Goal: Information Seeking & Learning: Learn about a topic

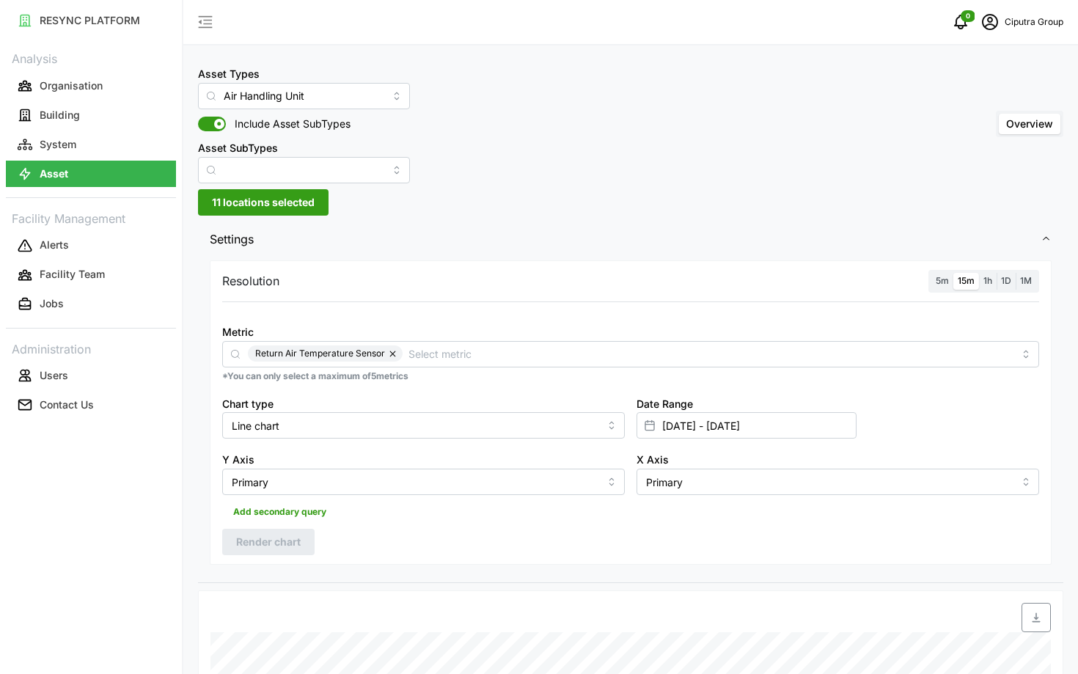
click at [936, 273] on label "5m" at bounding box center [942, 281] width 22 height 17
click at [931, 273] on input "5m" at bounding box center [931, 273] width 0 height 0
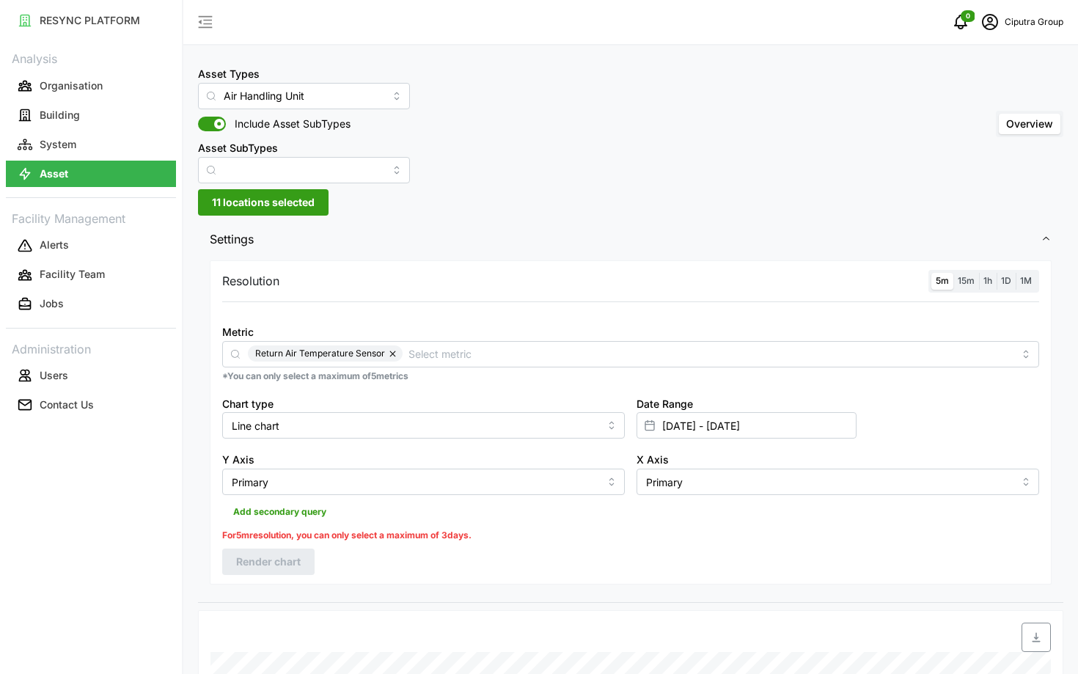
click at [963, 279] on span "15m" at bounding box center [966, 280] width 17 height 11
click at [953, 273] on input "15m" at bounding box center [953, 273] width 0 height 0
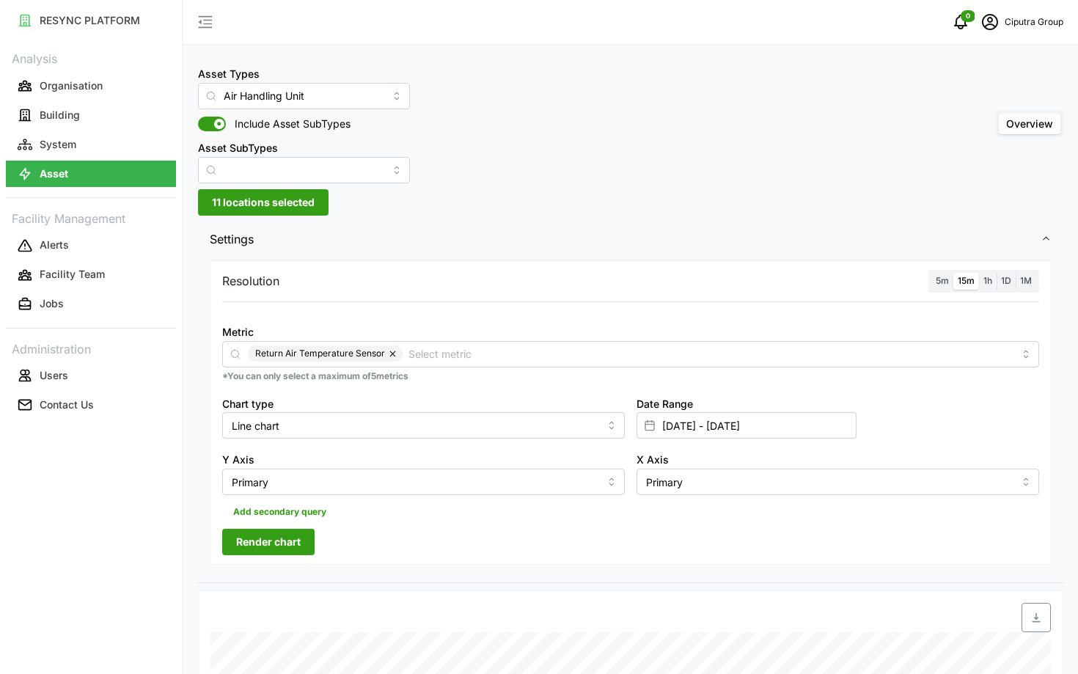
click at [275, 535] on span "Render chart" at bounding box center [268, 541] width 65 height 25
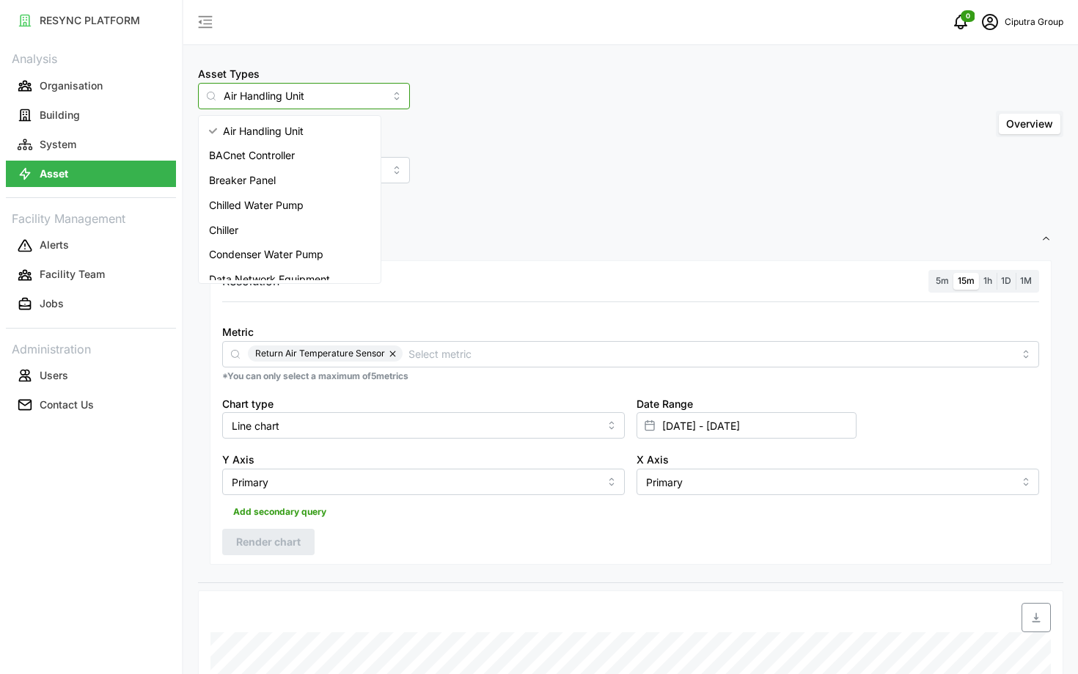
click at [302, 92] on input "Air Handling Unit" at bounding box center [304, 96] width 212 height 26
click at [246, 227] on div "Chiller" at bounding box center [290, 230] width 176 height 25
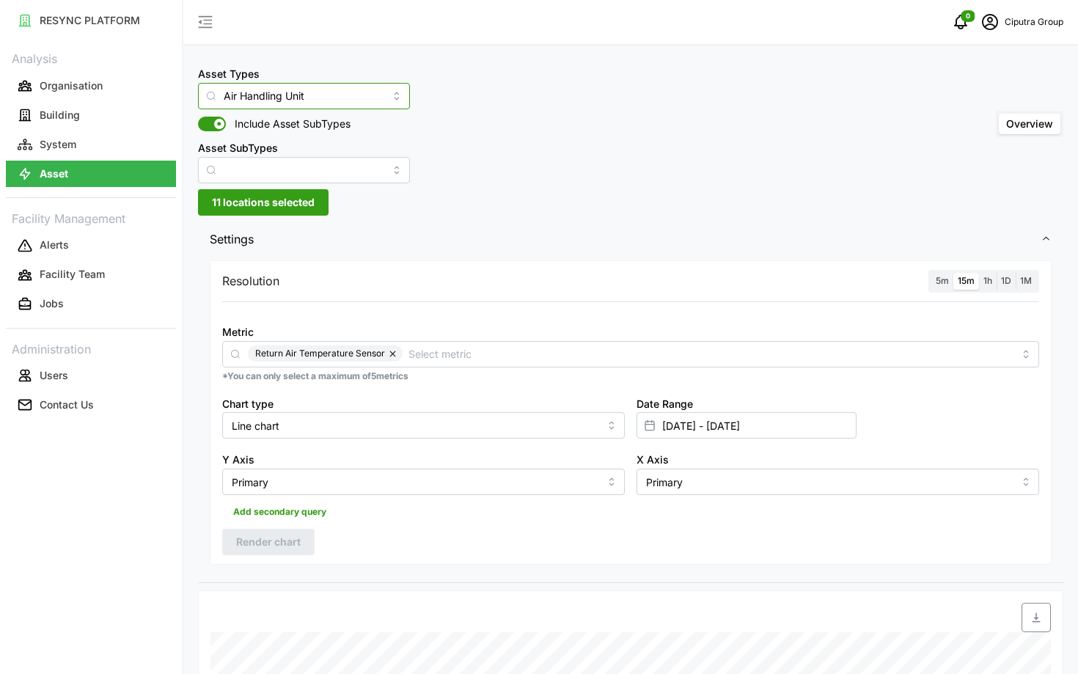
type input "Chiller"
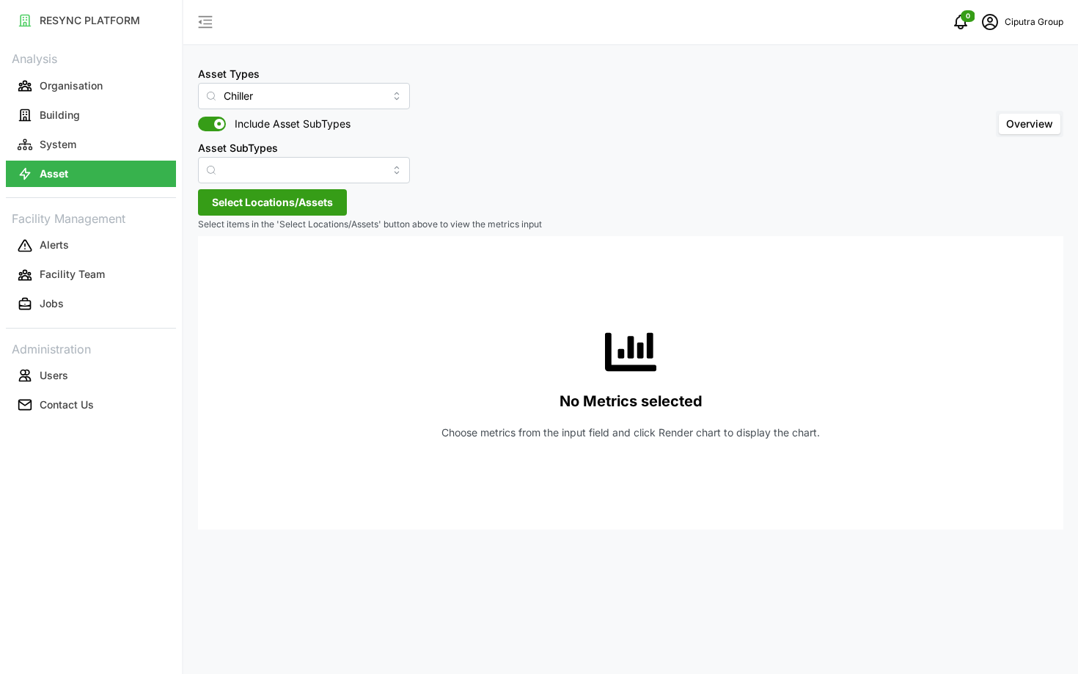
click at [306, 213] on span "Select Locations/Assets" at bounding box center [272, 202] width 121 height 25
click at [237, 199] on span "Select Locations/Assets" at bounding box center [272, 202] width 121 height 25
click at [240, 194] on span "Select Locations/Assets" at bounding box center [272, 202] width 121 height 25
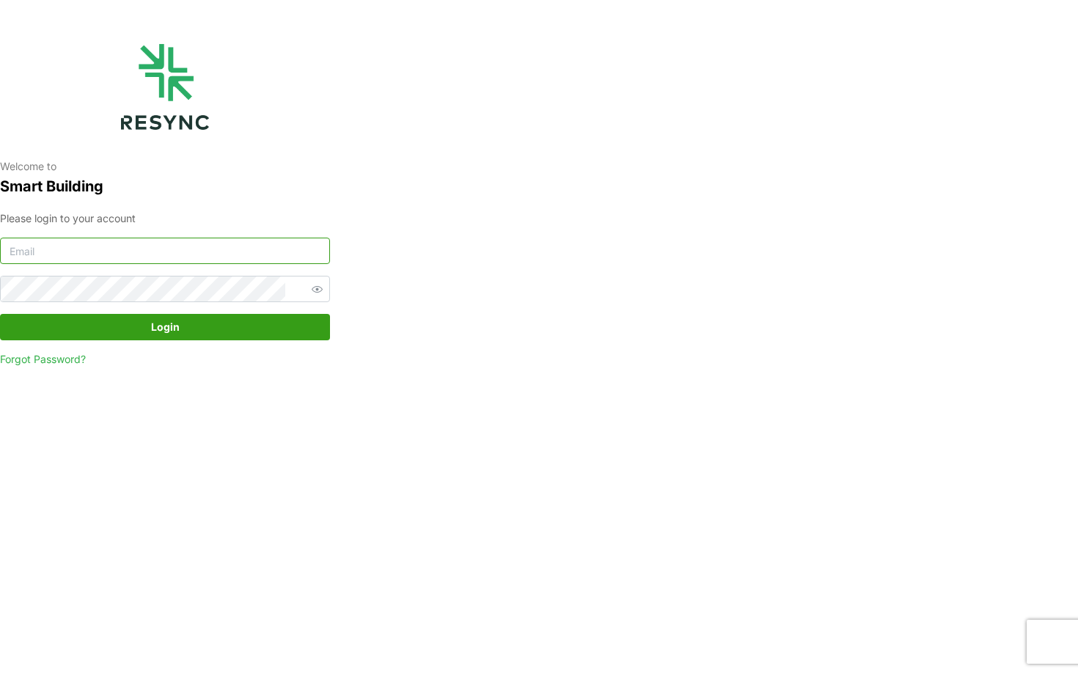
type input "[EMAIL_ADDRESS][DOMAIN_NAME]"
click at [111, 338] on span "Login" at bounding box center [165, 327] width 302 height 25
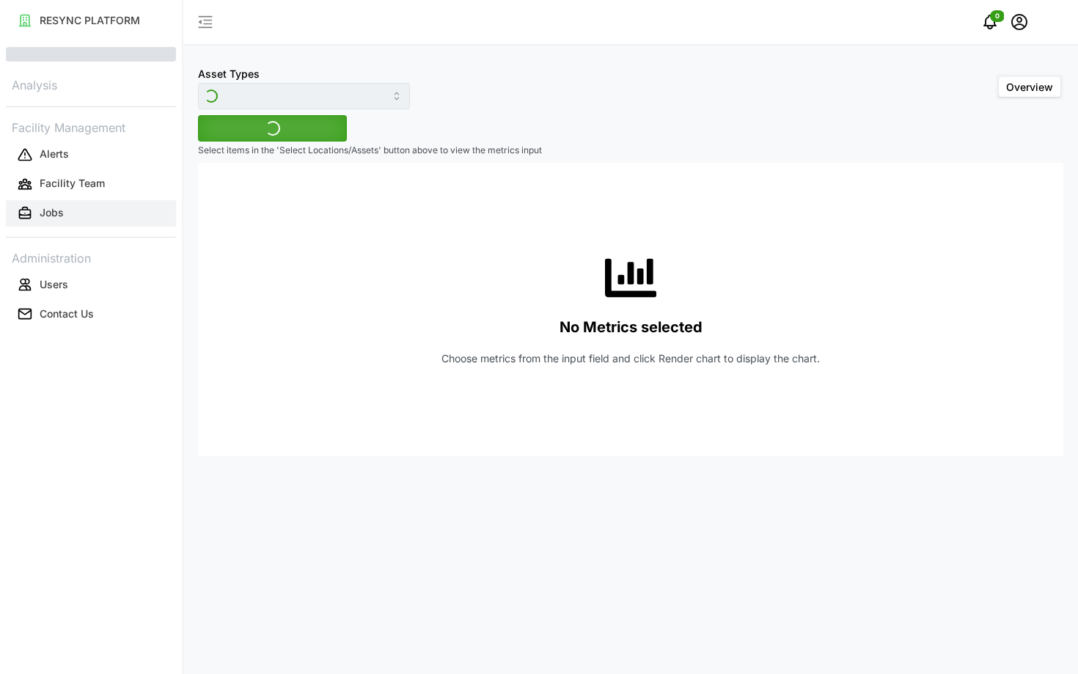
type input "Chiller"
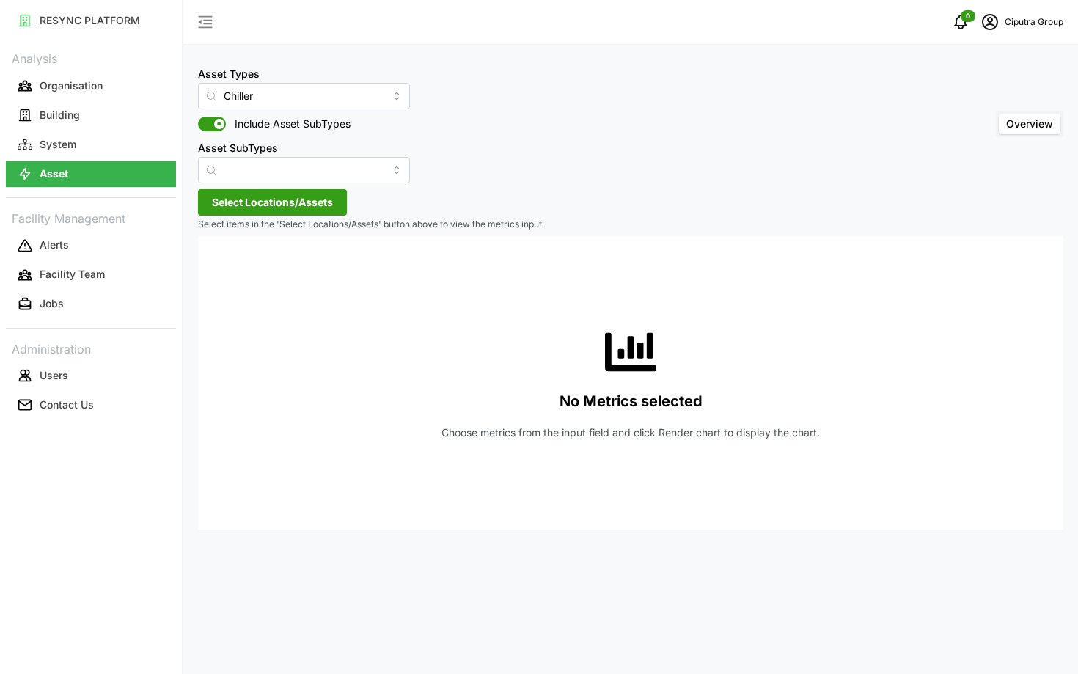
click at [260, 196] on span "Select Locations/Assets" at bounding box center [272, 202] width 121 height 25
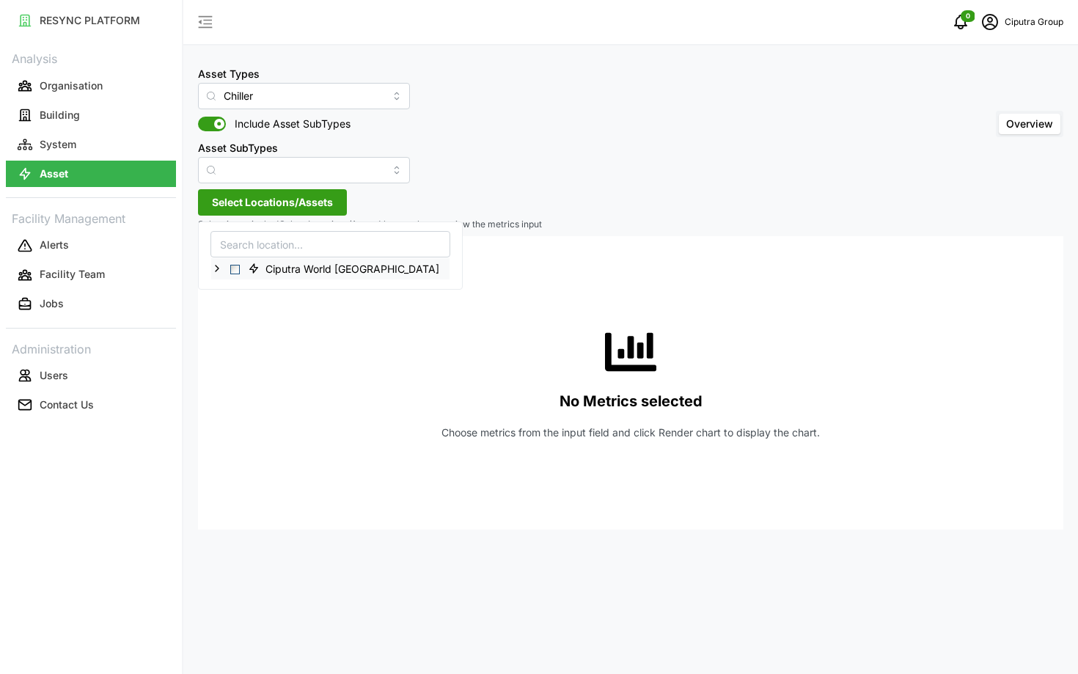
click at [219, 273] on icon at bounding box center [217, 268] width 12 height 12
click at [243, 285] on span "Select Ciputra Mall 2" at bounding box center [247, 290] width 10 height 10
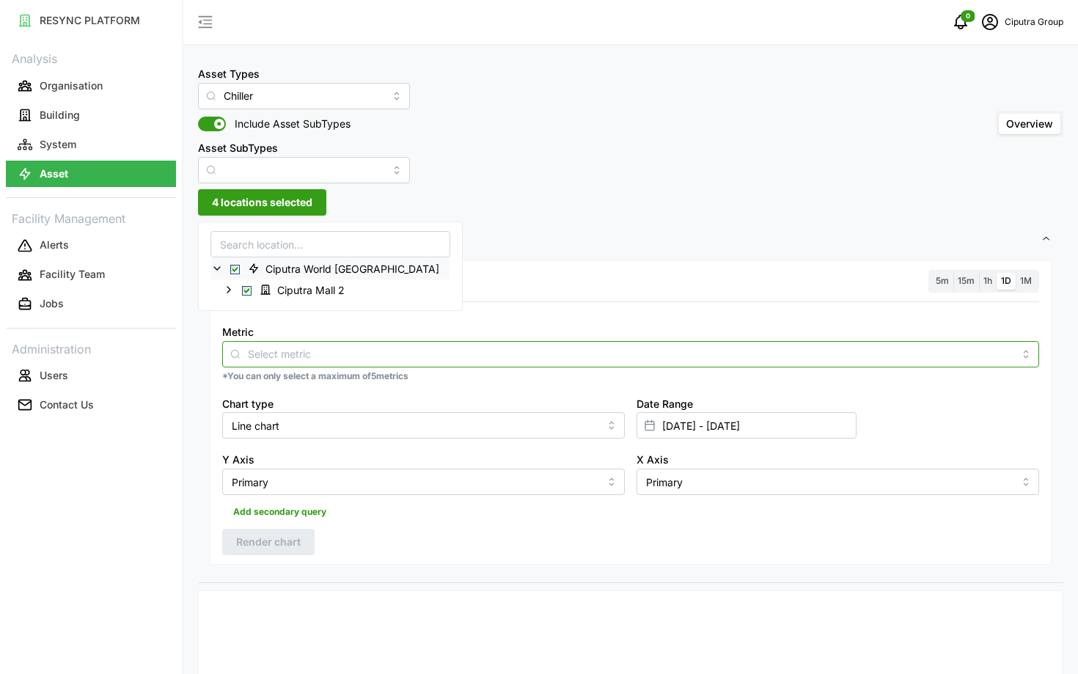
click at [425, 365] on div at bounding box center [630, 354] width 817 height 26
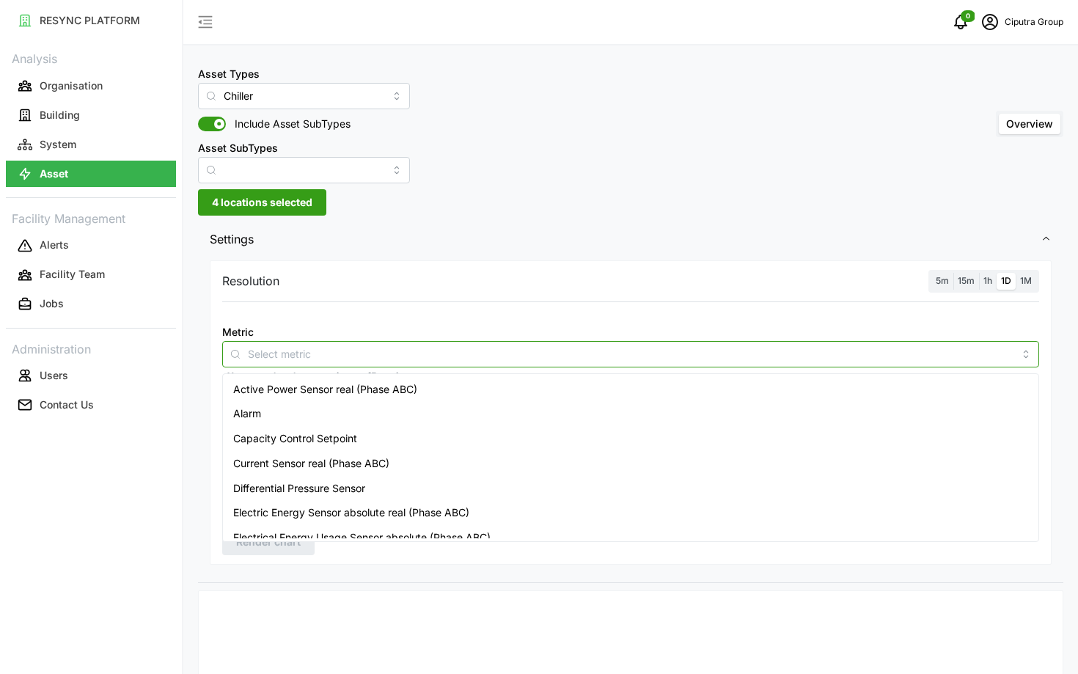
click at [383, 400] on div "Active Power Sensor real (Phase ABC)" at bounding box center [630, 389] width 809 height 25
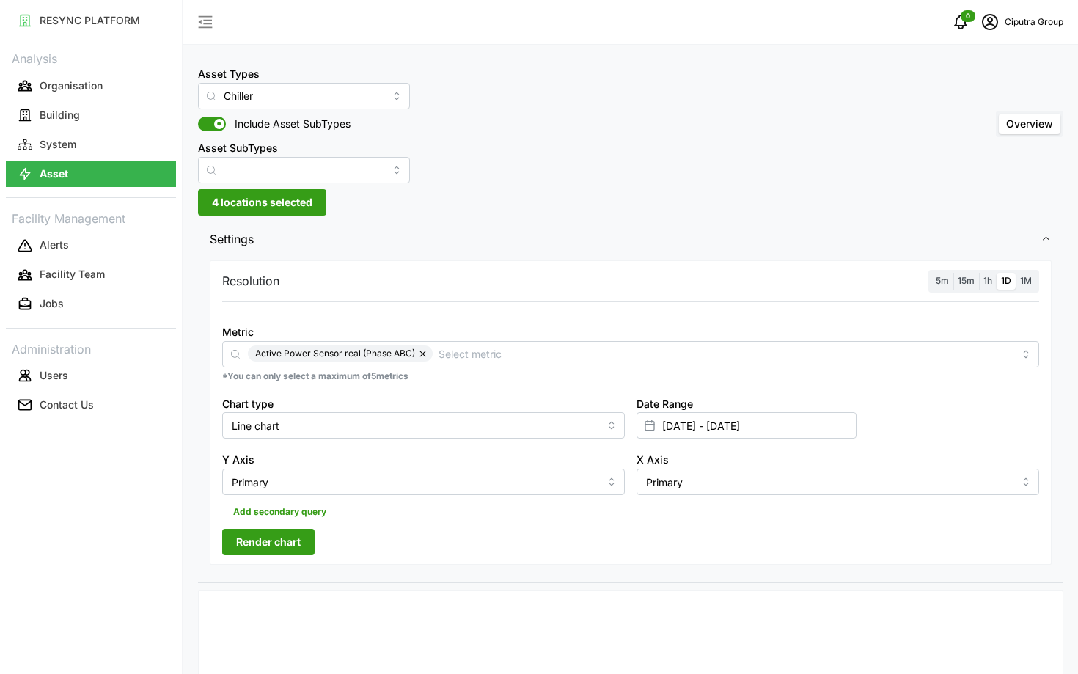
click at [473, 322] on div "Metric Active Power Sensor real (Phase ABC) *You can only select a maximum of 5…" at bounding box center [630, 353] width 828 height 72
click at [763, 436] on input "[DATE] - [DATE]" at bounding box center [746, 425] width 220 height 26
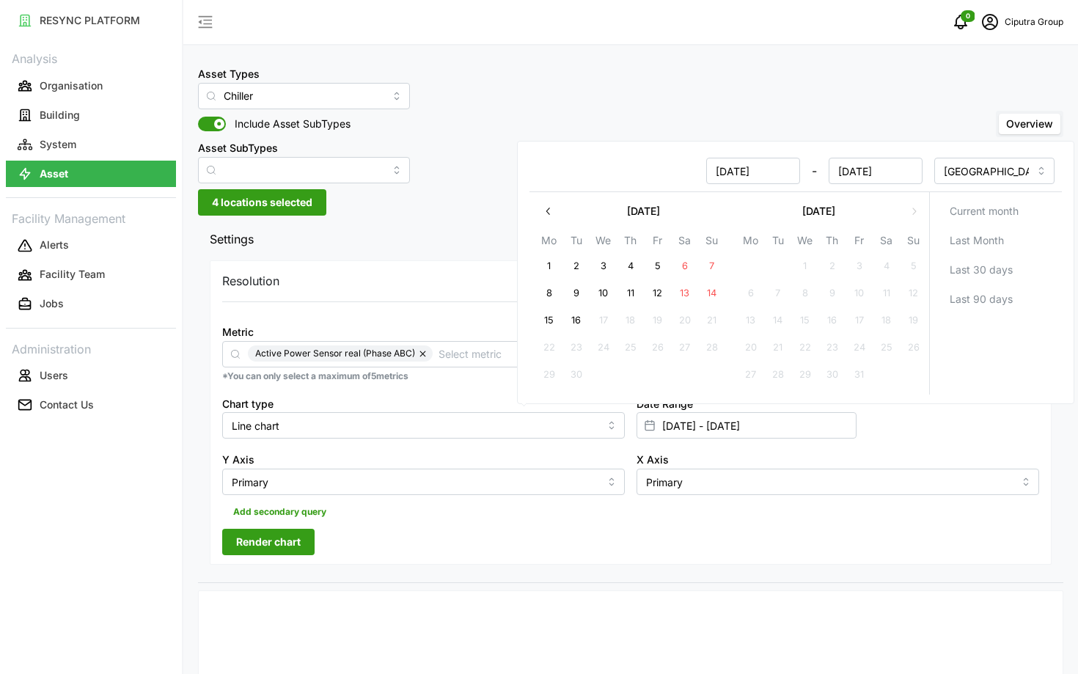
click at [570, 313] on button "16" at bounding box center [576, 320] width 26 height 26
type input "[DATE] - [DATE]"
type input "[DATE]"
click at [619, 293] on button "11" at bounding box center [630, 293] width 26 height 26
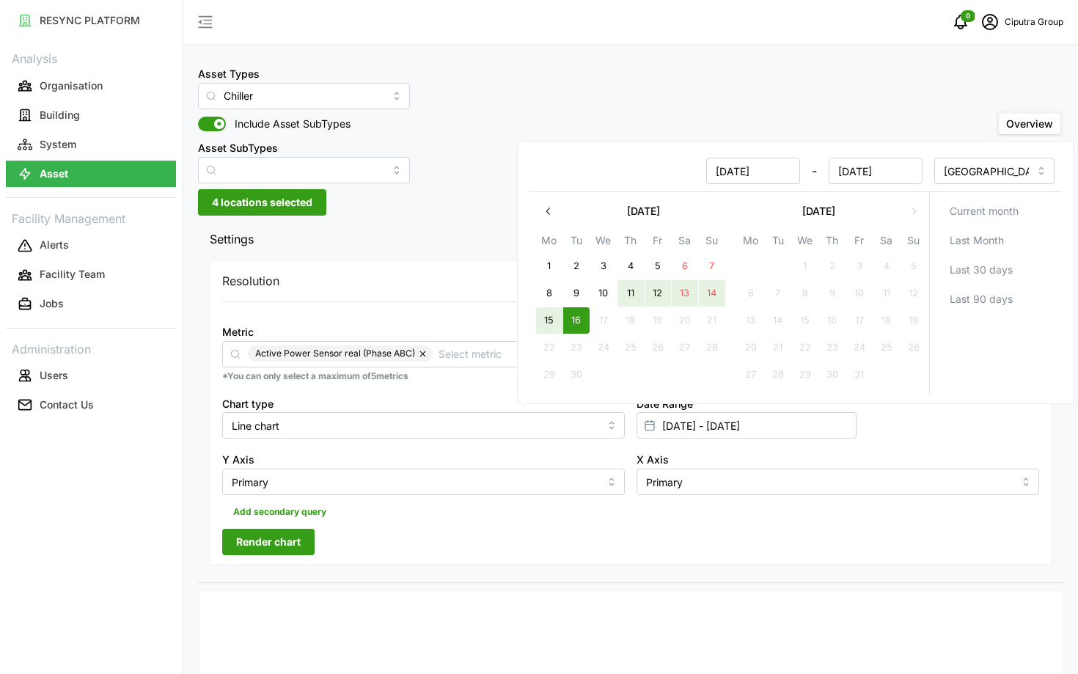
type input "[DATE] - [DATE]"
type input "[DATE]"
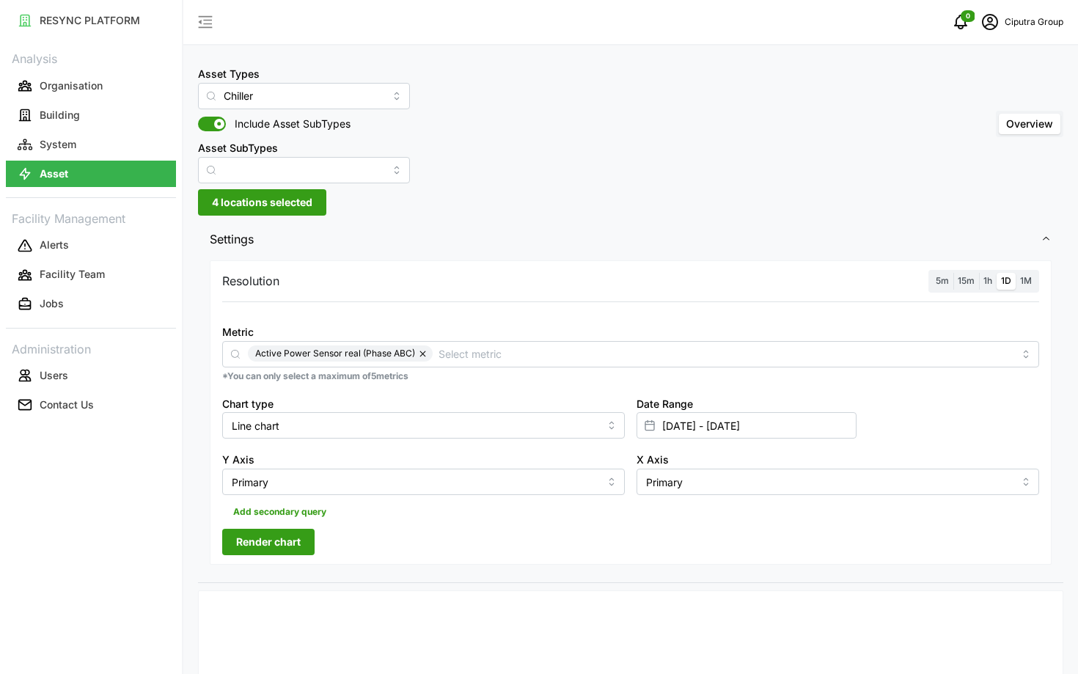
click at [990, 283] on span "1h" at bounding box center [987, 280] width 9 height 11
click at [979, 273] on input "1h" at bounding box center [979, 273] width 0 height 0
click at [282, 545] on span "Render chart" at bounding box center [268, 541] width 65 height 25
click at [304, 100] on input "Chiller" at bounding box center [304, 96] width 212 height 26
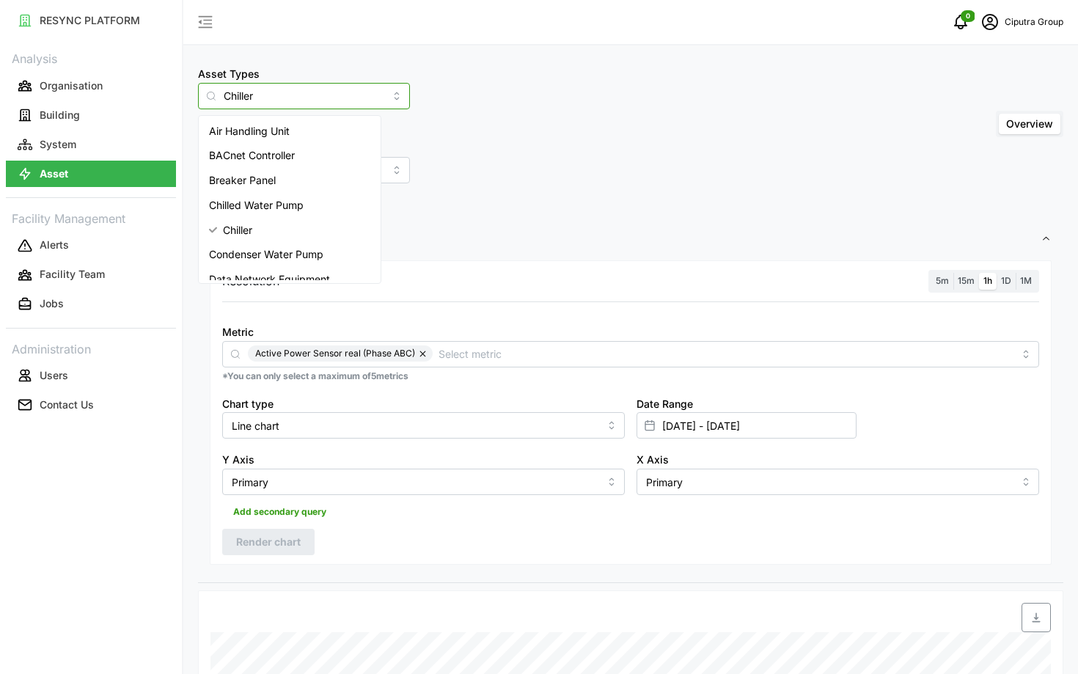
click at [308, 128] on div "Air Handling Unit" at bounding box center [290, 131] width 176 height 25
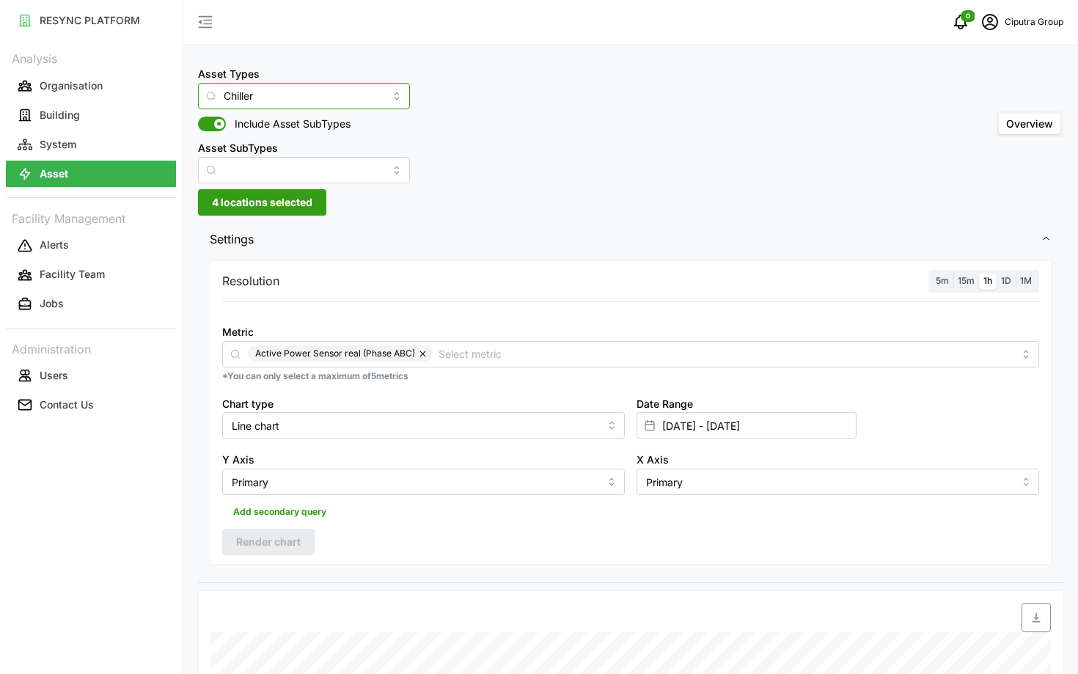
type input "Air Handling Unit"
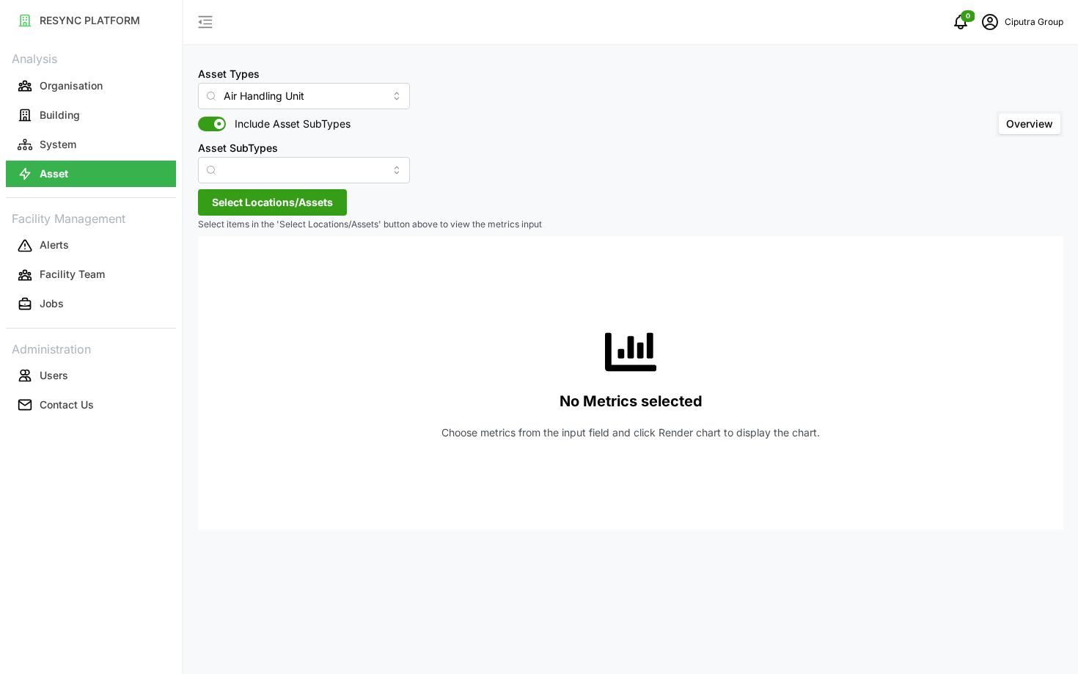
click at [323, 200] on span "Select Locations/Assets" at bounding box center [272, 202] width 121 height 25
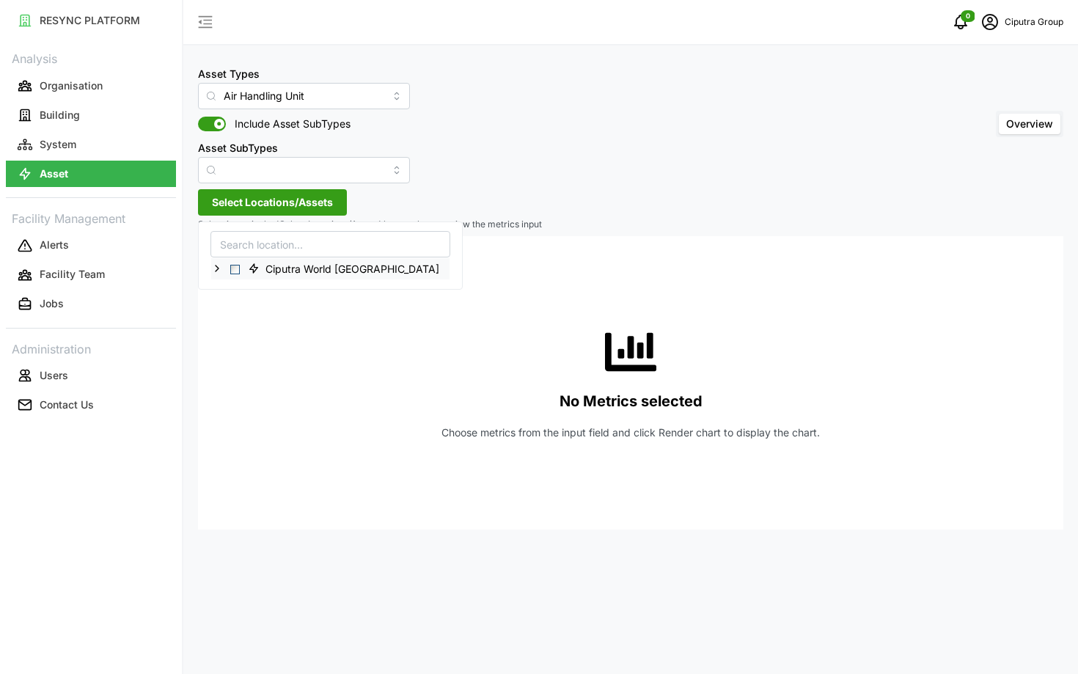
click at [237, 268] on span "Select Ciputra World Surabaya" at bounding box center [235, 270] width 10 height 10
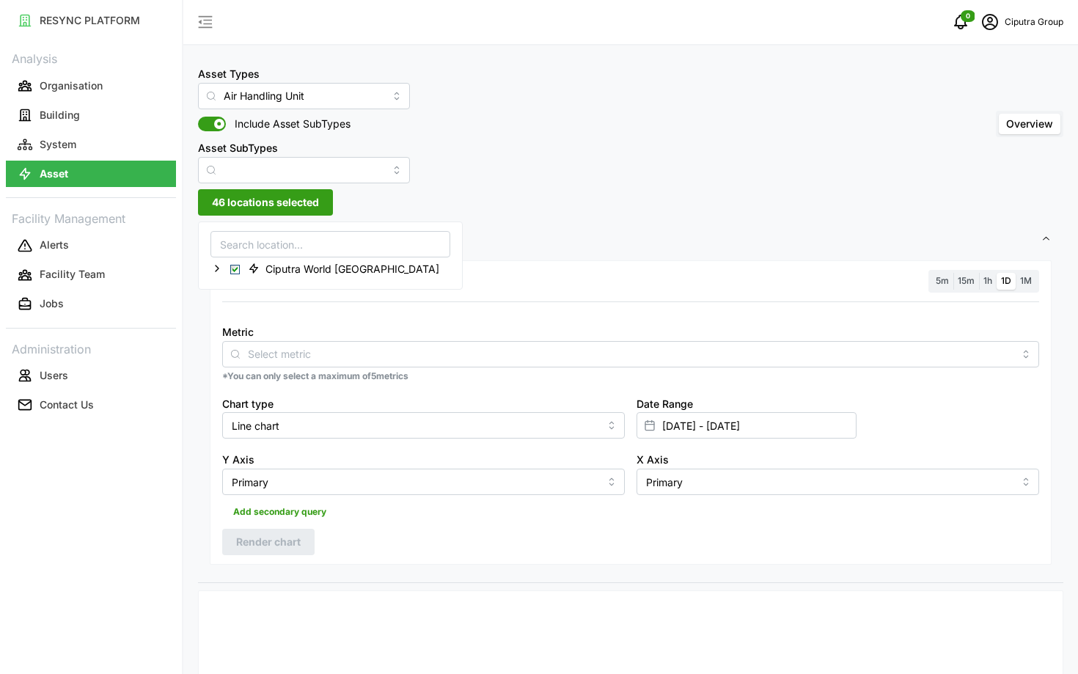
click at [312, 367] on div "Metric *You can only select a maximum of 5 metrics" at bounding box center [630, 353] width 828 height 72
click at [229, 207] on span "46 locations selected" at bounding box center [265, 202] width 107 height 25
click at [221, 268] on icon at bounding box center [217, 268] width 12 height 12
click at [243, 291] on span "Select Ciputra Mall 2" at bounding box center [247, 290] width 10 height 10
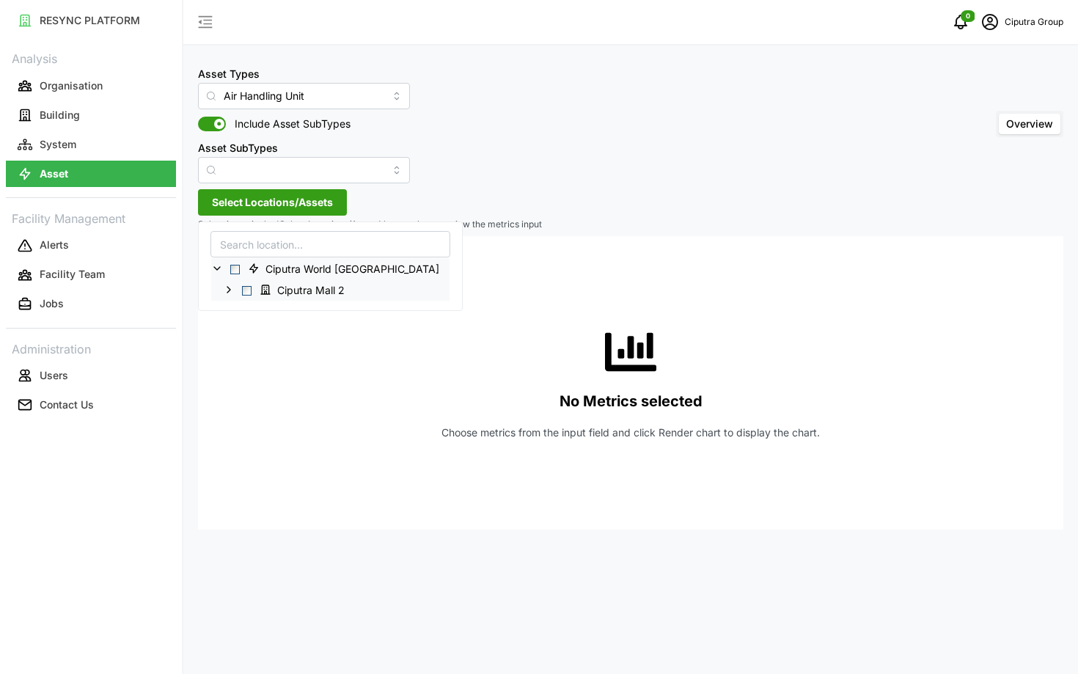
click at [229, 290] on icon at bounding box center [229, 290] width 12 height 12
click at [259, 349] on span "Select Level 3" at bounding box center [259, 354] width 10 height 10
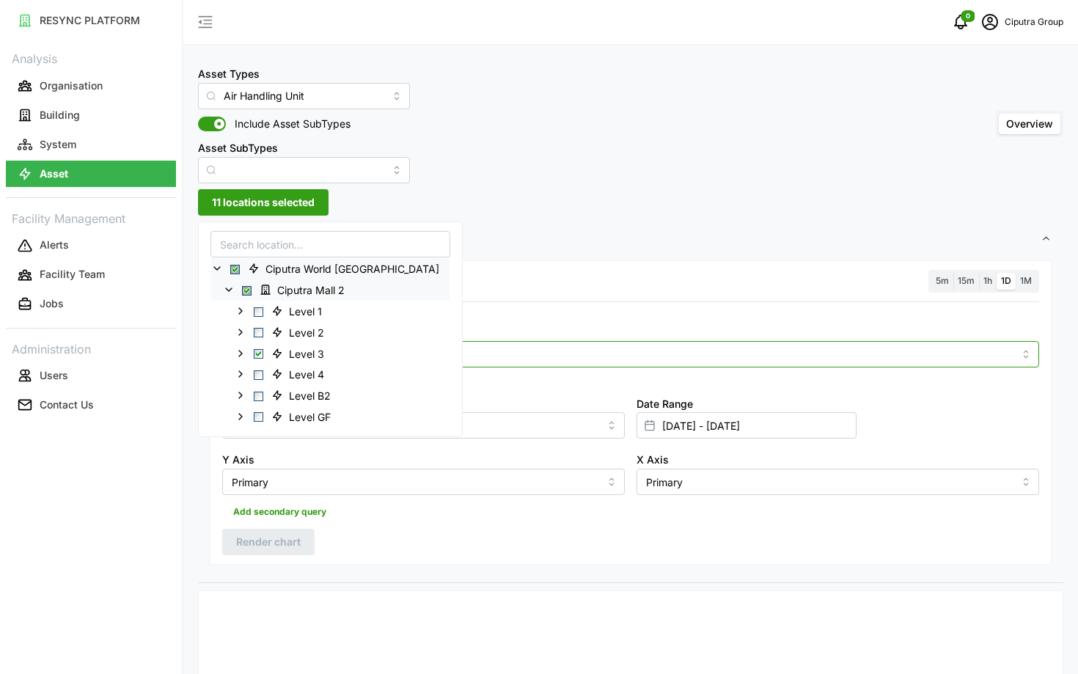
click at [415, 362] on div at bounding box center [630, 354] width 817 height 26
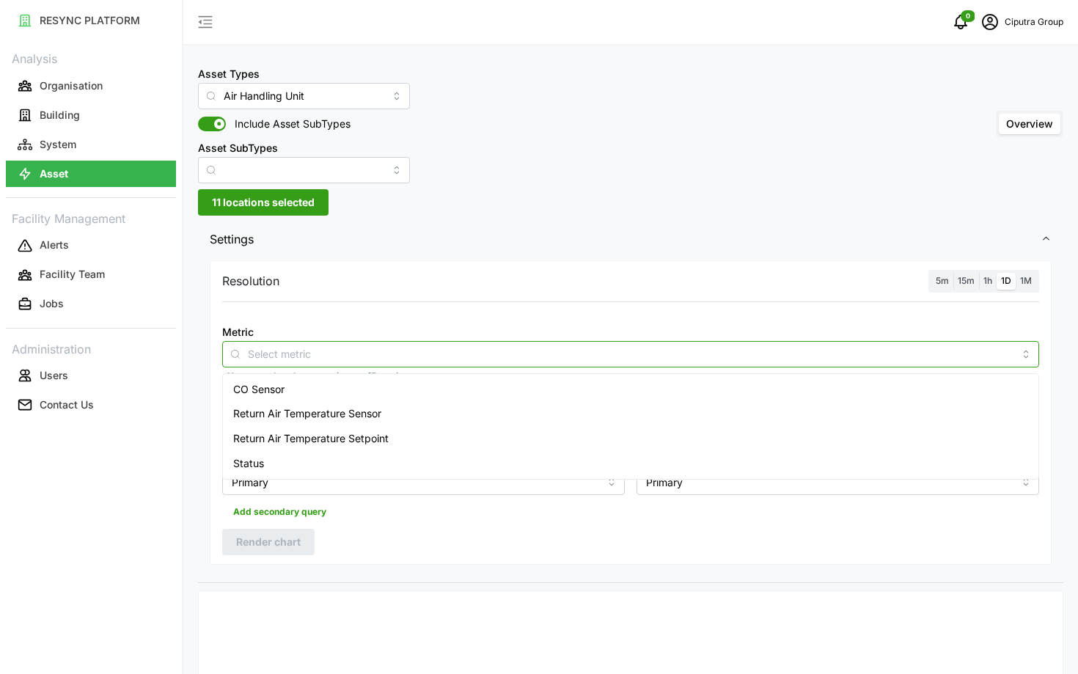
click at [427, 407] on div "Return Air Temperature Sensor" at bounding box center [630, 413] width 809 height 25
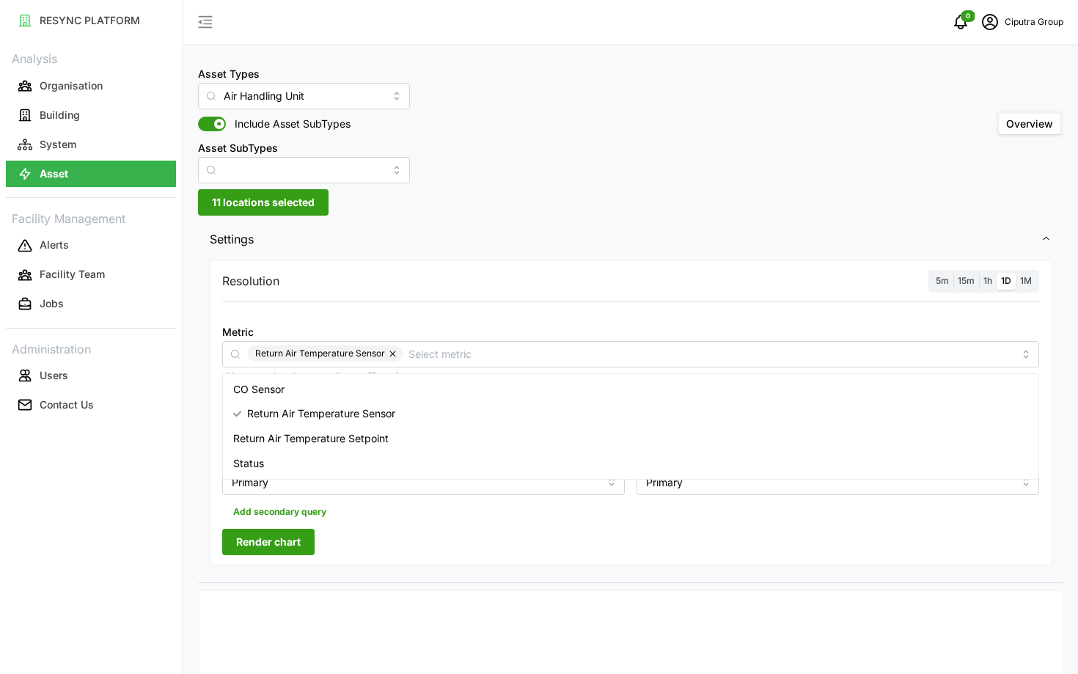
click at [983, 284] on span "1h" at bounding box center [987, 280] width 9 height 11
click at [979, 273] on input "1h" at bounding box center [979, 273] width 0 height 0
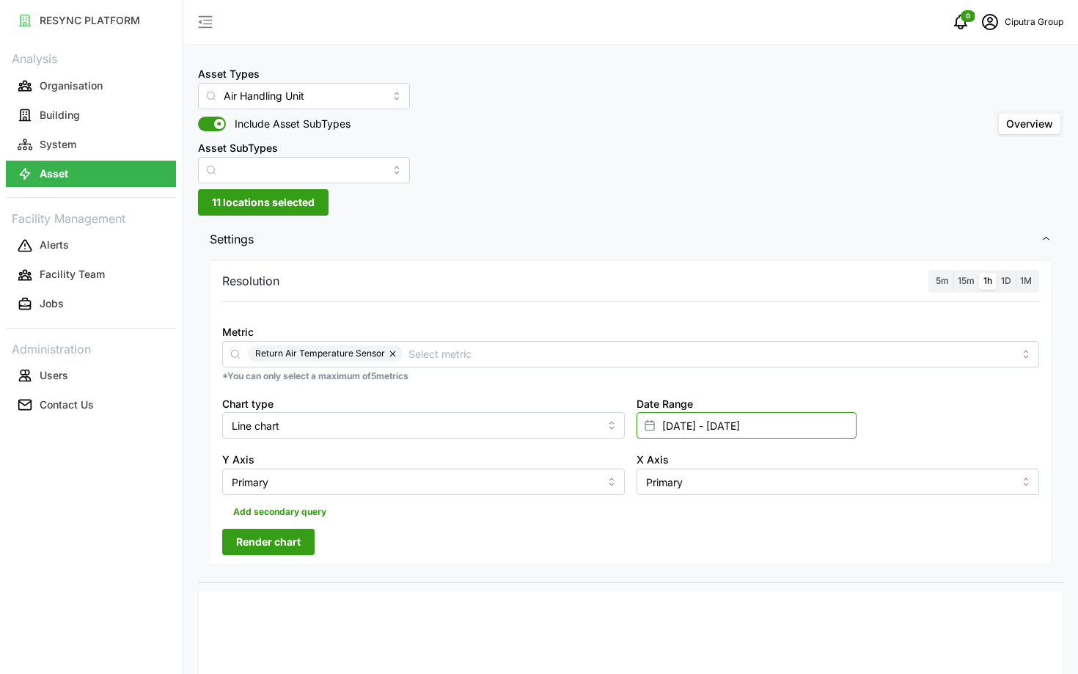
click at [798, 430] on input "[DATE] - [DATE]" at bounding box center [746, 425] width 220 height 26
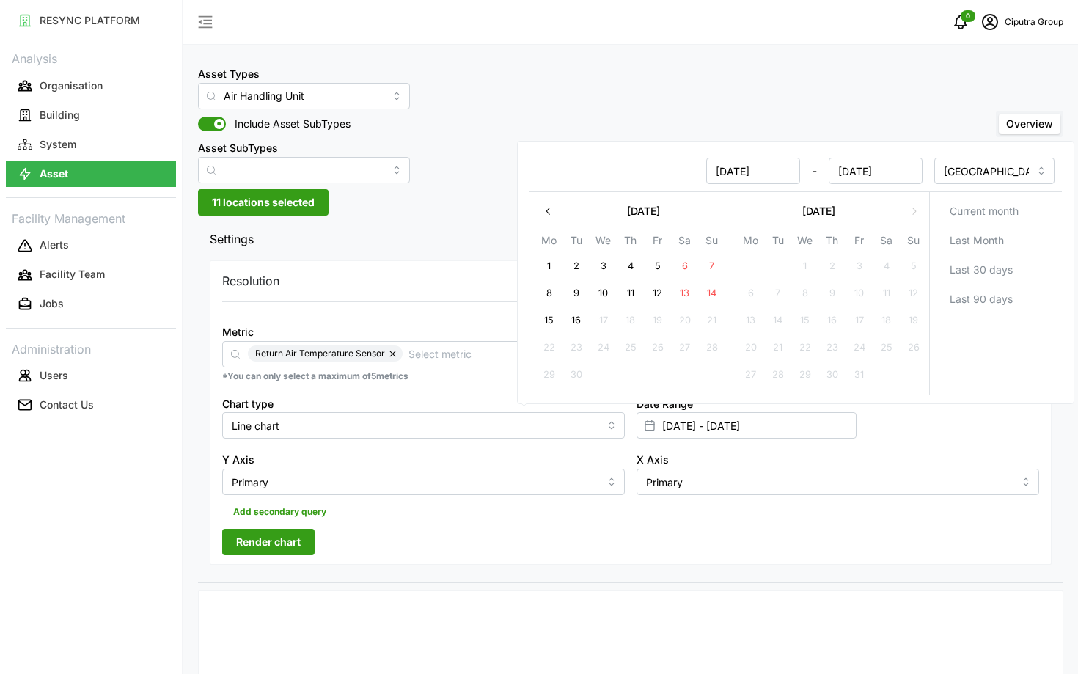
click at [601, 271] on button "3" at bounding box center [603, 266] width 26 height 26
type input "[DATE] - [DATE]"
type input "[DATE]"
click at [551, 296] on button "8" at bounding box center [549, 293] width 26 height 26
type input "[DATE] - [DATE]"
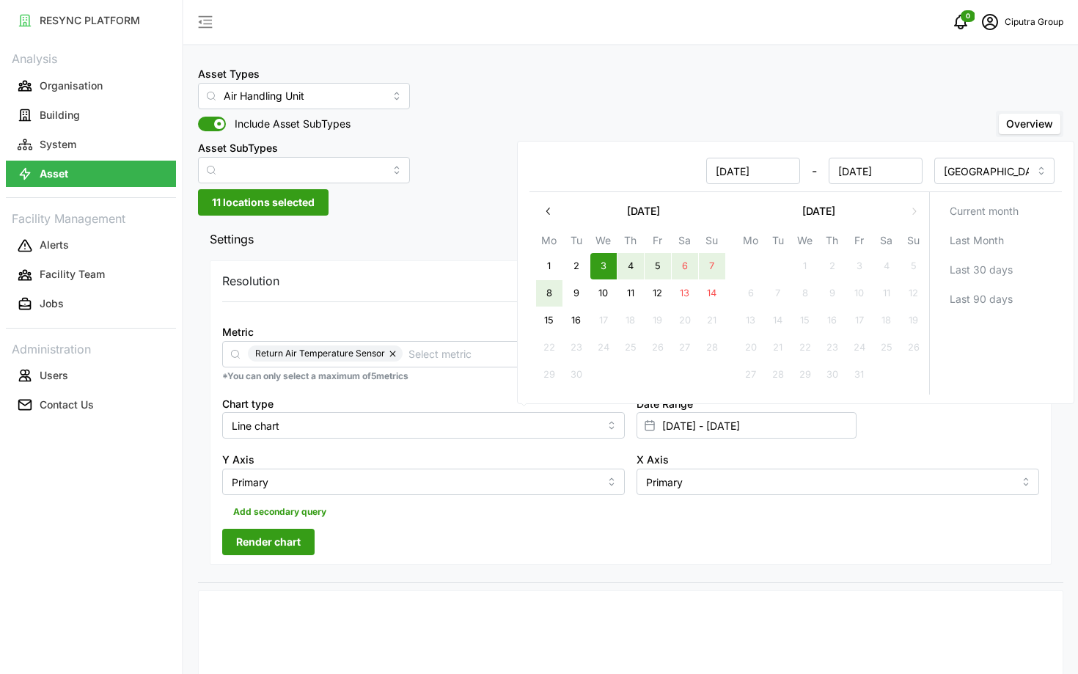
type input "[DATE]"
click at [532, 522] on div "Add secondary query" at bounding box center [630, 509] width 817 height 28
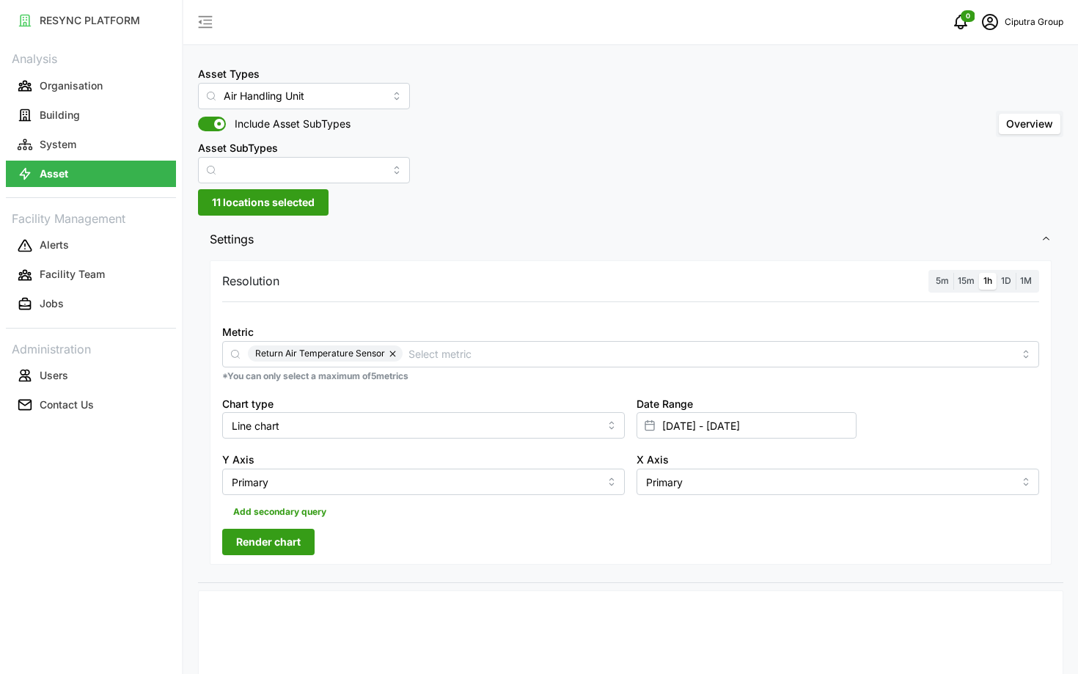
click at [255, 546] on span "Render chart" at bounding box center [268, 541] width 65 height 25
click at [947, 290] on div "5m 15m 1h 1D 1M" at bounding box center [983, 281] width 111 height 23
click at [944, 278] on span "5m" at bounding box center [942, 280] width 13 height 11
click at [931, 273] on input "5m" at bounding box center [931, 273] width 0 height 0
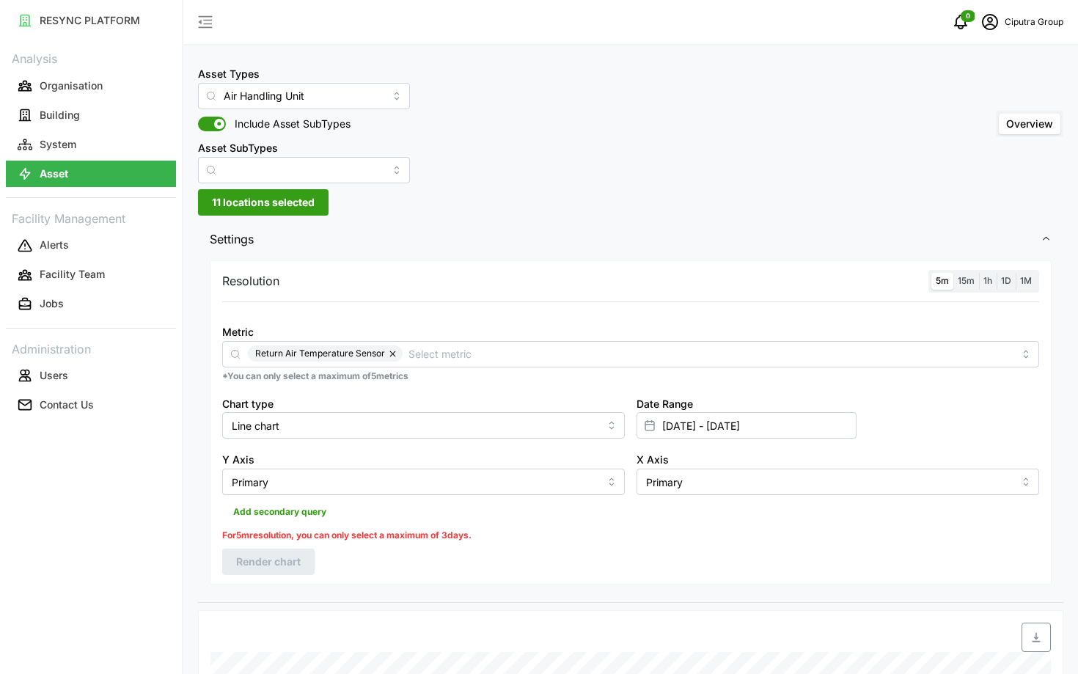
click at [965, 278] on span "15m" at bounding box center [966, 280] width 17 height 11
click at [953, 273] on input "15m" at bounding box center [953, 273] width 0 height 0
click at [751, 419] on input "[DATE] - [DATE]" at bounding box center [746, 425] width 220 height 26
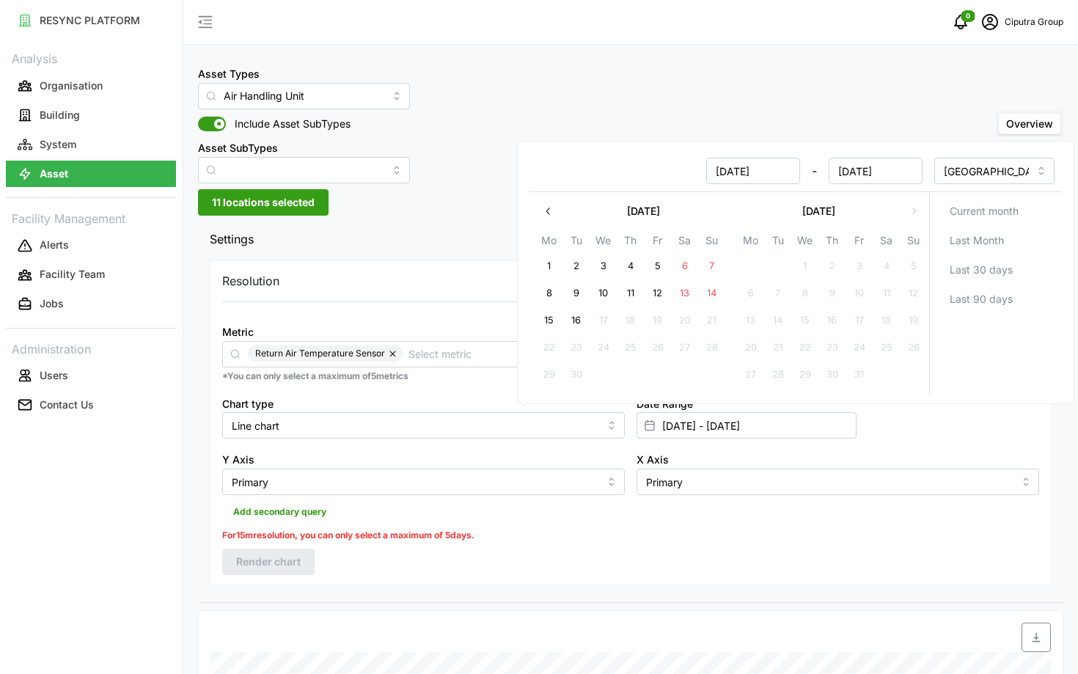
click at [639, 267] on button "4" at bounding box center [630, 266] width 26 height 26
type input "[DATE] - [DATE]"
type input "[DATE]"
click at [555, 293] on button "8" at bounding box center [549, 293] width 26 height 26
click at [495, 529] on div "For 15m resolution, you can only select a maximum of 5 days." at bounding box center [630, 536] width 817 height 14
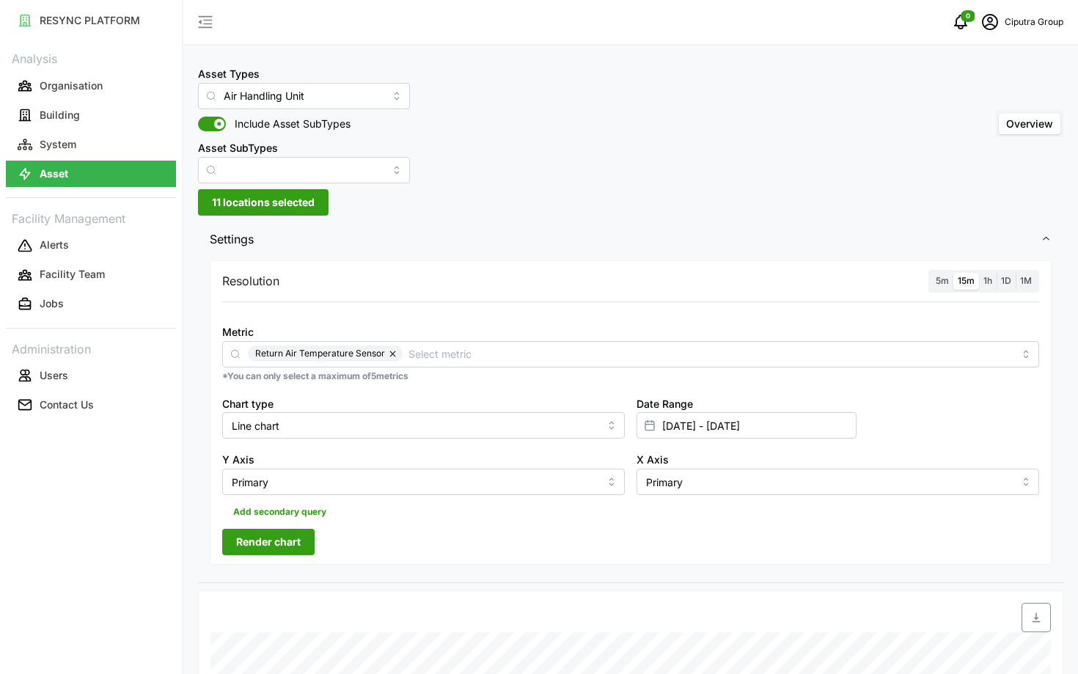
click at [306, 530] on button "Render chart" at bounding box center [268, 542] width 92 height 26
click at [945, 275] on label "5m" at bounding box center [942, 281] width 22 height 17
click at [931, 273] on input "5m" at bounding box center [931, 273] width 0 height 0
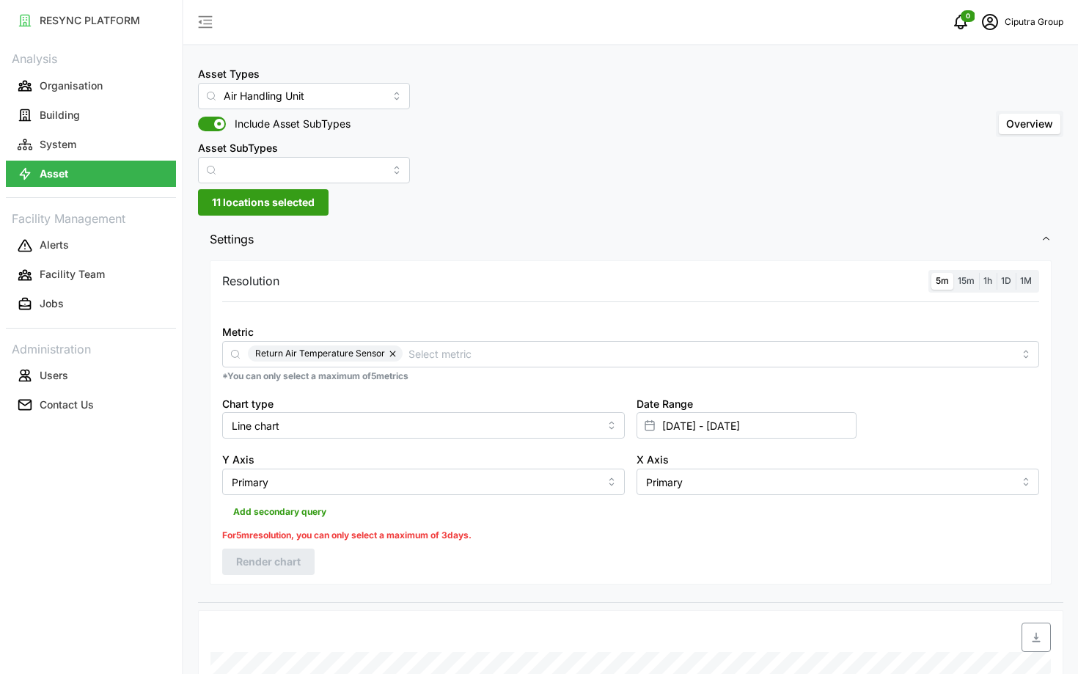
click at [971, 281] on span "15m" at bounding box center [966, 280] width 17 height 11
click at [953, 273] on input "15m" at bounding box center [953, 273] width 0 height 0
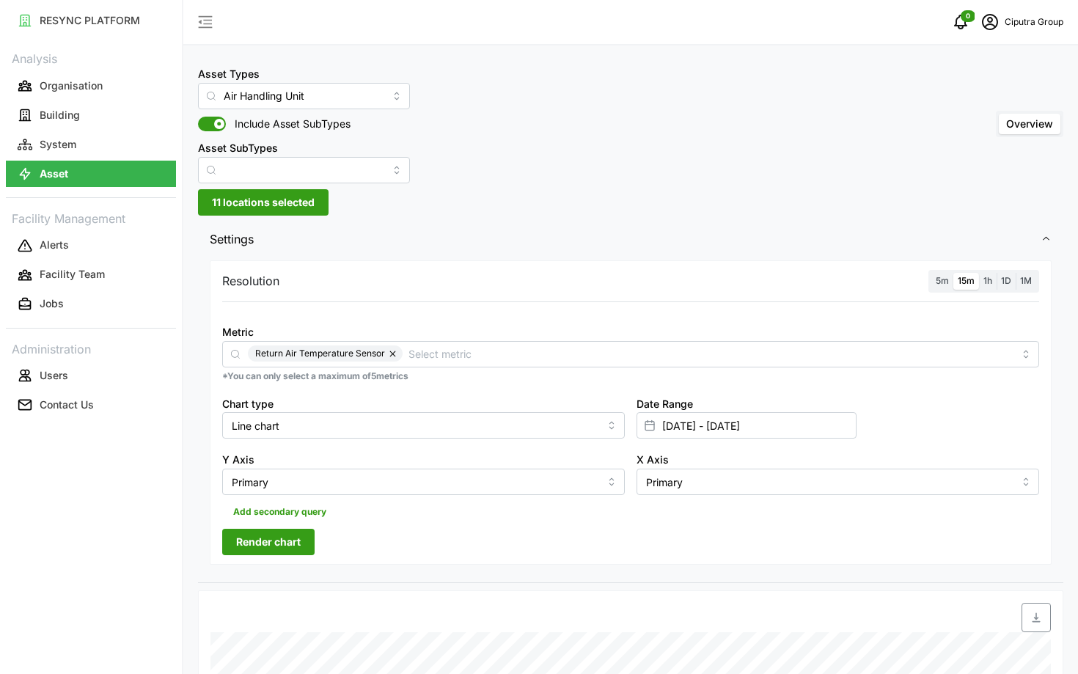
click at [265, 535] on span "Render chart" at bounding box center [268, 541] width 65 height 25
click at [938, 282] on span "5m" at bounding box center [942, 280] width 13 height 11
click at [931, 273] on input "5m" at bounding box center [931, 273] width 0 height 0
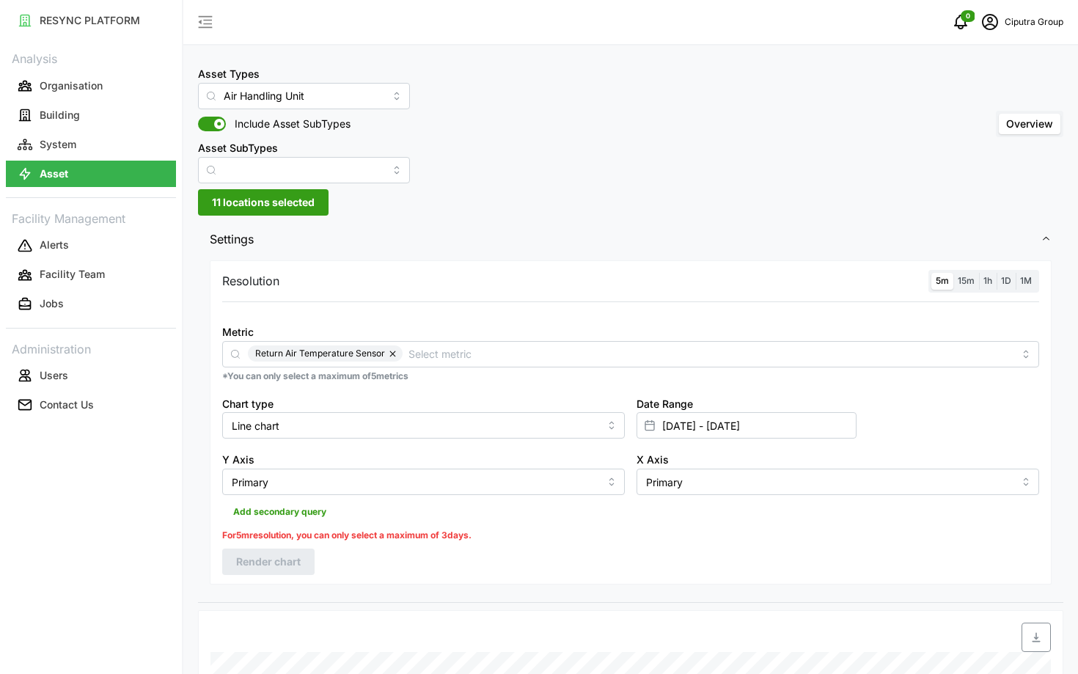
click at [962, 282] on span "15m" at bounding box center [966, 280] width 17 height 11
click at [953, 273] on input "15m" at bounding box center [953, 273] width 0 height 0
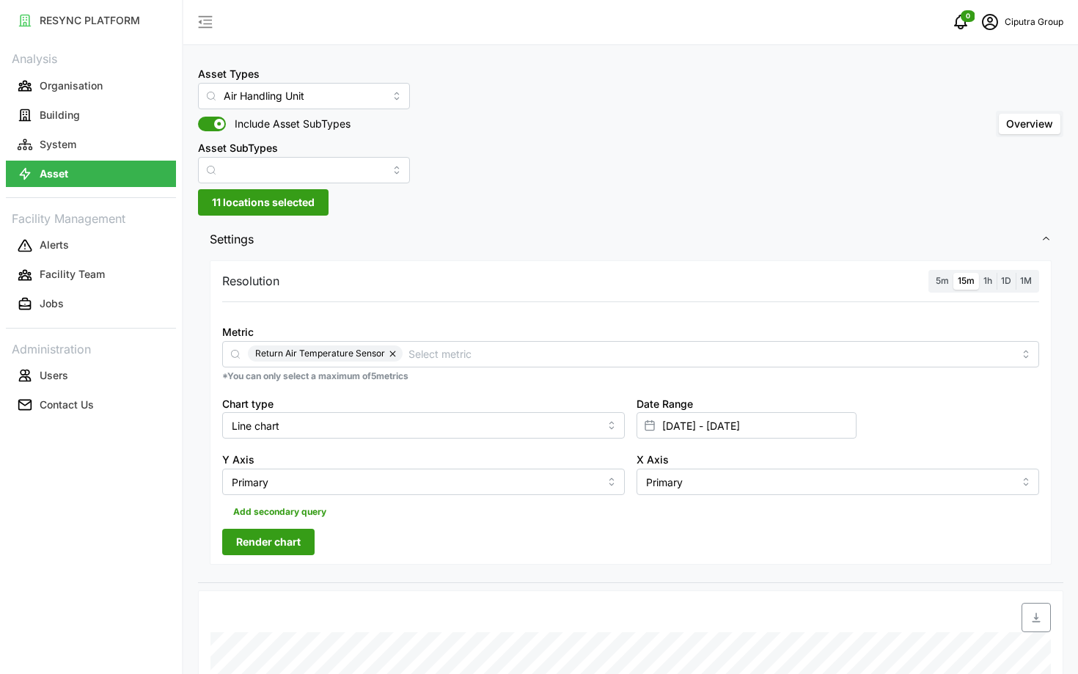
click at [274, 545] on span "Render chart" at bounding box center [268, 541] width 65 height 25
